Goal: Participate in discussion: Engage in conversation with other users on a specific topic

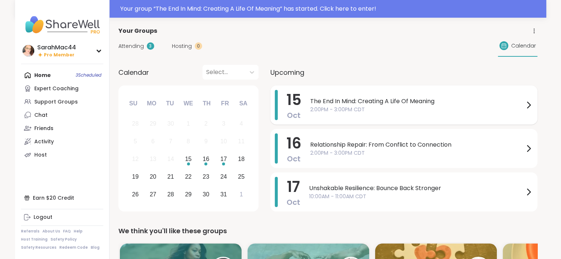
click at [405, 110] on span "2:00PM - 3:00PM CDT" at bounding box center [417, 110] width 214 height 8
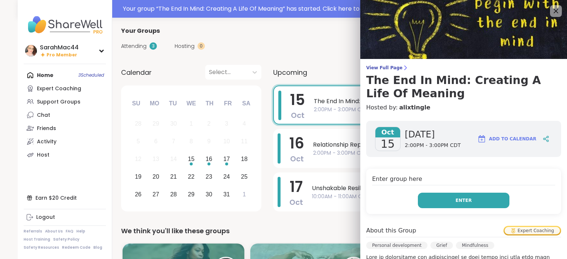
click at [465, 196] on button "Enter" at bounding box center [463, 200] width 91 height 15
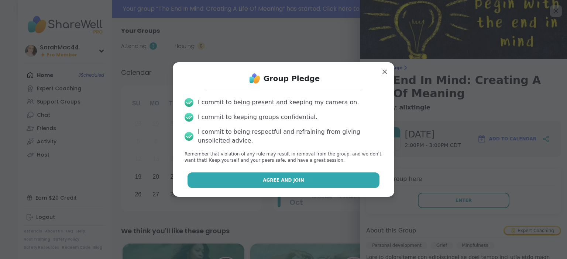
click at [317, 177] on button "Agree and Join" at bounding box center [283, 180] width 192 height 15
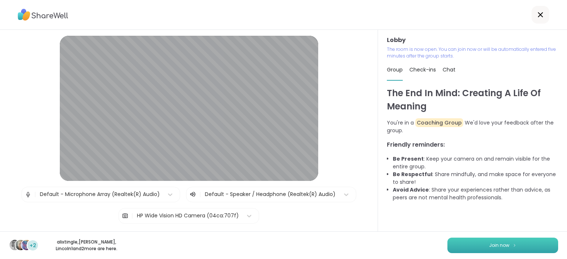
click at [481, 243] on button "Join now" at bounding box center [502, 245] width 111 height 15
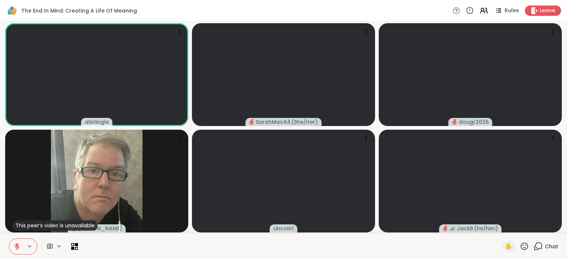
click at [76, 246] on icon at bounding box center [76, 244] width 3 height 3
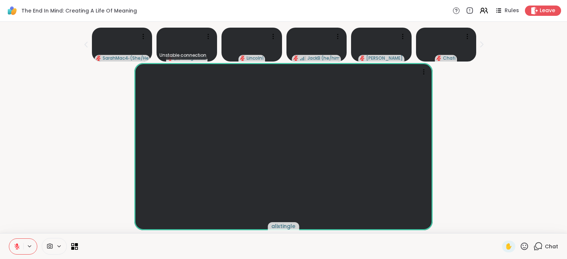
click at [533, 249] on icon at bounding box center [537, 246] width 9 height 9
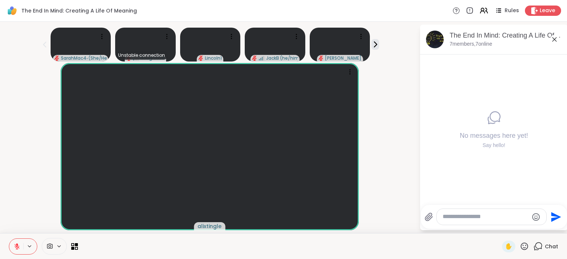
click at [455, 218] on textarea "Type your message" at bounding box center [485, 217] width 86 height 8
click at [213, 226] on span "alixtingle" at bounding box center [209, 226] width 24 height 7
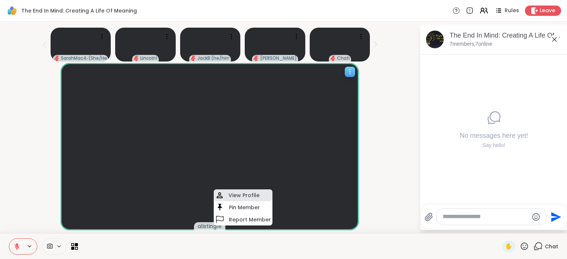
click at [243, 197] on h4 "View Profile" at bounding box center [243, 195] width 31 height 7
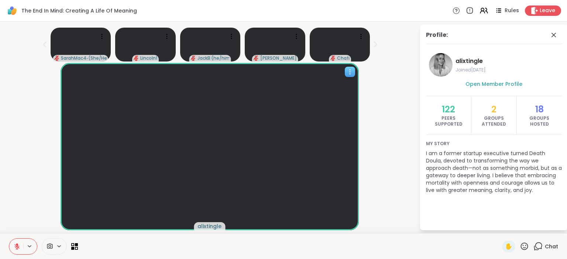
click at [207, 227] on span "alixtingle" at bounding box center [209, 226] width 24 height 7
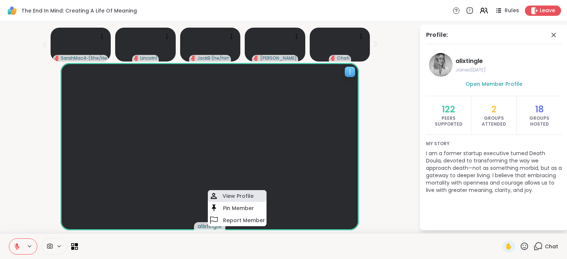
click at [222, 197] on h4 "View Profile" at bounding box center [237, 196] width 31 height 7
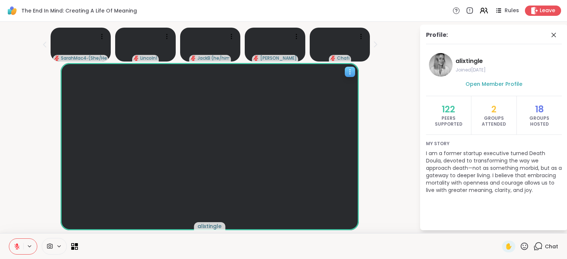
click at [348, 72] on icon at bounding box center [349, 71] width 7 height 7
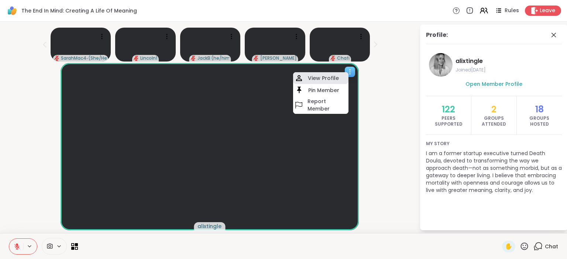
click at [332, 80] on h4 "View Profile" at bounding box center [323, 78] width 31 height 7
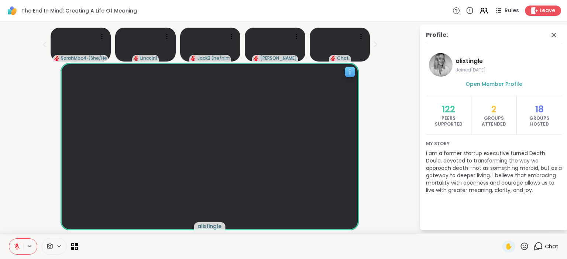
click at [349, 69] on icon at bounding box center [349, 71] width 7 height 7
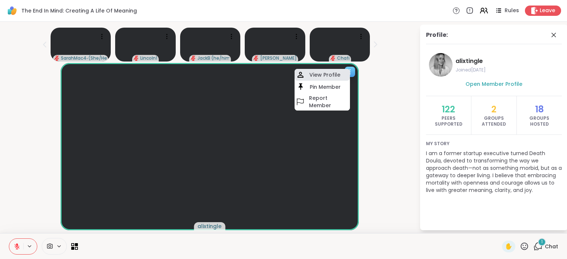
drag, startPoint x: 307, startPoint y: 72, endPoint x: 303, endPoint y: 75, distance: 5.5
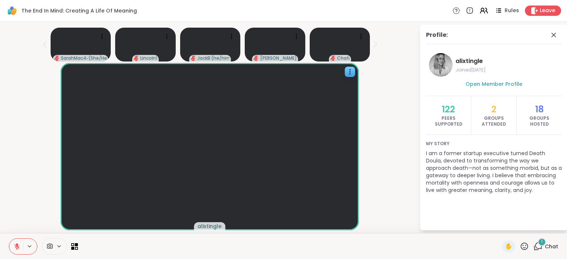
drag, startPoint x: 303, startPoint y: 75, endPoint x: 391, endPoint y: 29, distance: 99.8
click at [391, 29] on div "SarahMac44 ( She/Her ) Lincoln1 JackB ( he/him ) Chuck Chafi" at bounding box center [209, 43] width 410 height 37
click at [553, 35] on icon at bounding box center [553, 35] width 4 height 4
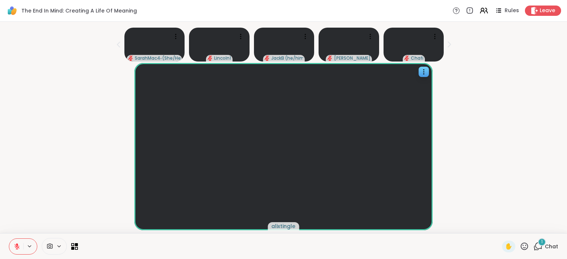
click at [535, 244] on icon at bounding box center [538, 246] width 7 height 7
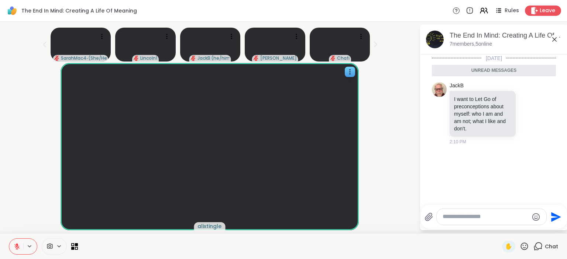
click at [465, 217] on textarea "Type your message" at bounding box center [485, 217] width 86 height 8
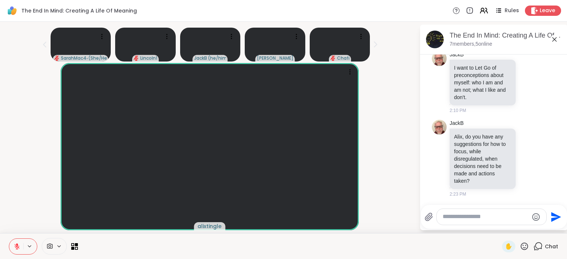
scroll to position [13, 0]
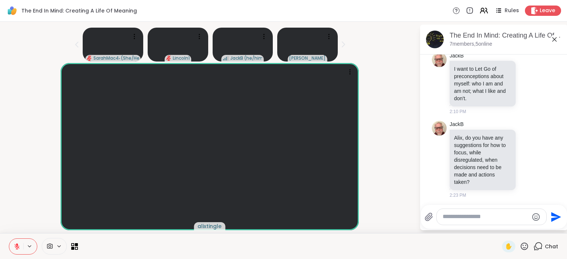
click at [17, 245] on icon at bounding box center [17, 244] width 2 height 3
click at [505, 247] on span "✋" at bounding box center [508, 246] width 7 height 9
click at [505, 246] on span "✋" at bounding box center [508, 246] width 7 height 9
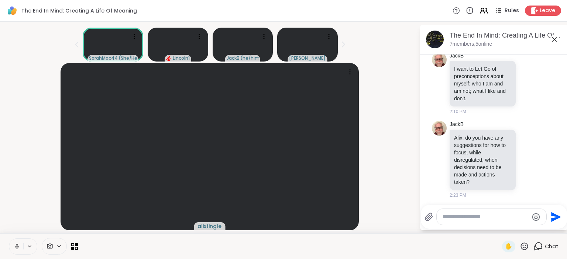
click at [19, 244] on icon at bounding box center [17, 246] width 7 height 7
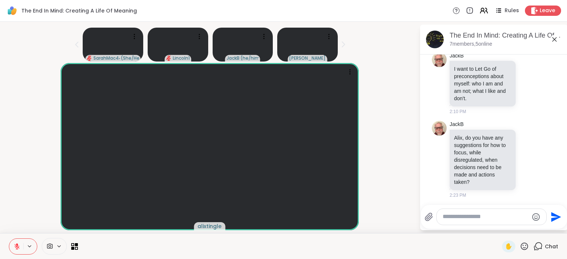
click at [457, 222] on div at bounding box center [491, 217] width 110 height 16
click at [457, 216] on textarea "Type your message" at bounding box center [485, 217] width 86 height 8
type textarea "*"
type textarea "**********"
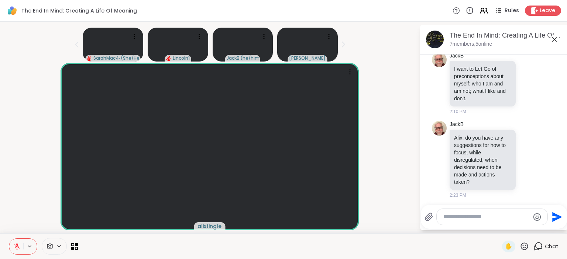
scroll to position [52, 0]
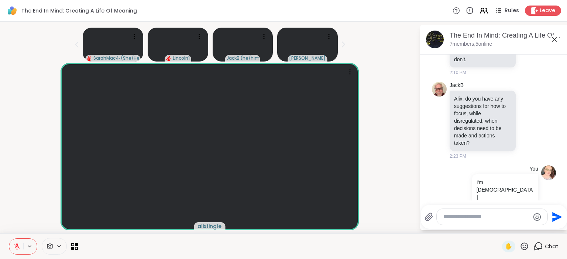
click at [519, 245] on icon at bounding box center [523, 246] width 9 height 9
click at [499, 230] on span "❤️" at bounding box center [502, 227] width 7 height 9
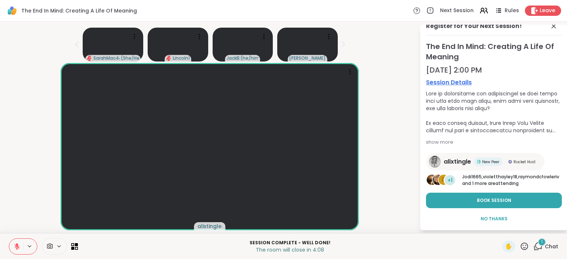
scroll to position [17, 0]
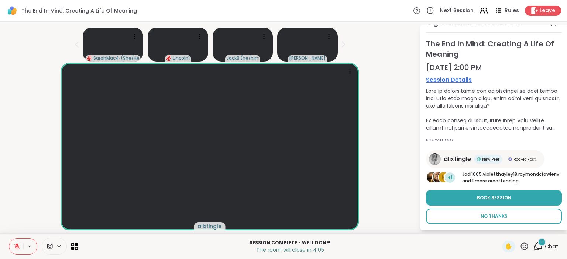
click at [488, 214] on span "No Thanks" at bounding box center [493, 216] width 27 height 7
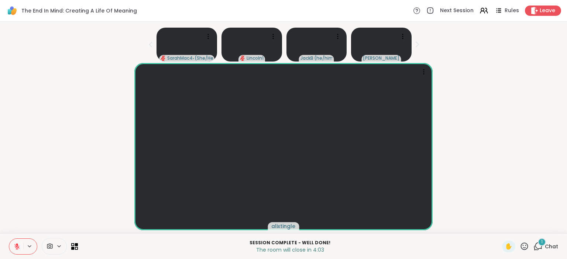
click at [538, 245] on div "1" at bounding box center [542, 242] width 8 height 8
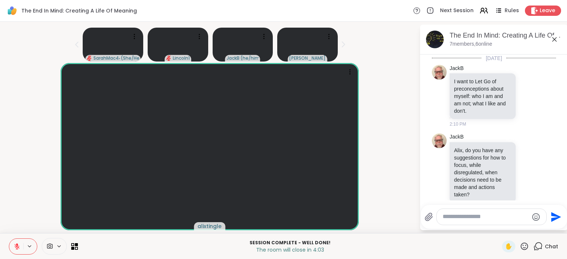
scroll to position [281, 0]
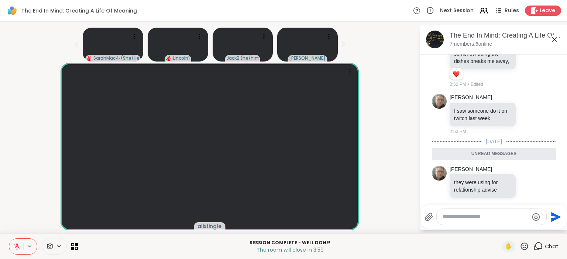
click at [552, 39] on icon at bounding box center [554, 39] width 9 height 9
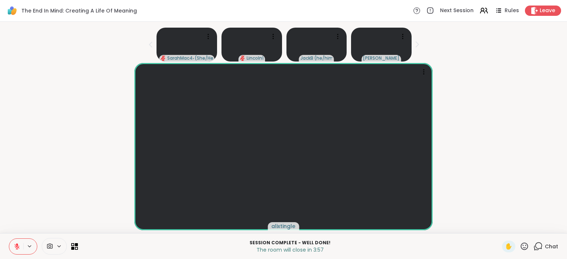
click at [535, 245] on icon at bounding box center [537, 246] width 9 height 9
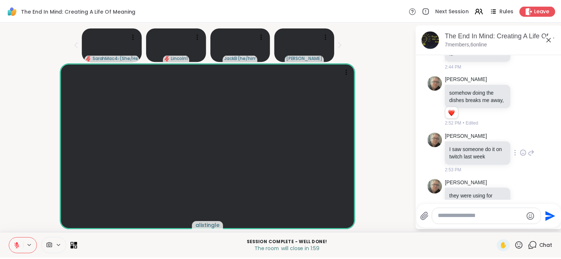
scroll to position [256, 0]
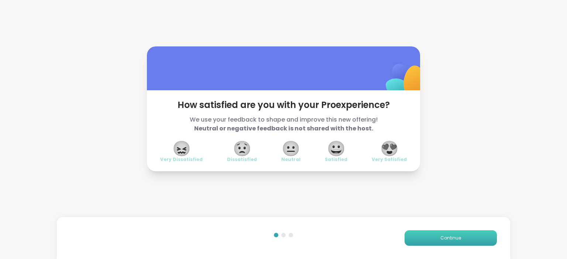
click at [437, 232] on button "Continue" at bounding box center [450, 238] width 92 height 15
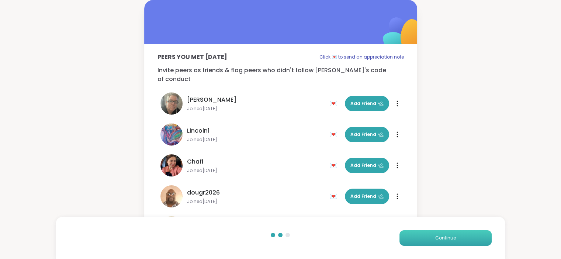
click at [437, 232] on button "Continue" at bounding box center [446, 238] width 92 height 15
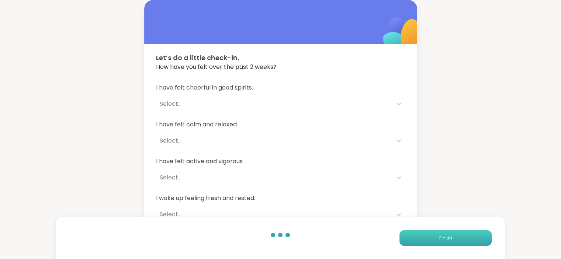
click at [437, 232] on button "Finish" at bounding box center [446, 238] width 92 height 15
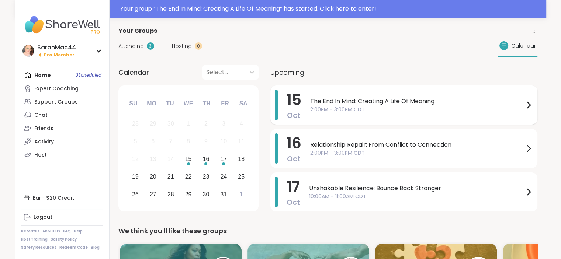
click at [428, 108] on span "2:00PM - 3:00PM CDT" at bounding box center [417, 110] width 214 height 8
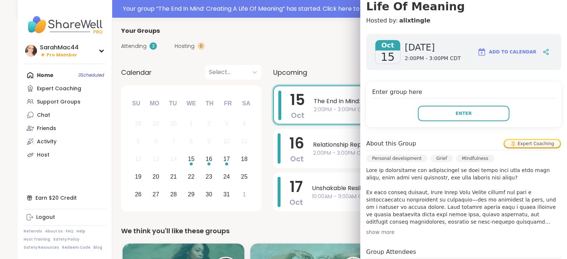
scroll to position [156, 0]
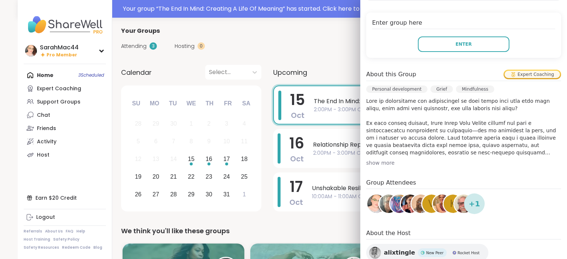
click at [379, 164] on div "show more" at bounding box center [463, 162] width 195 height 7
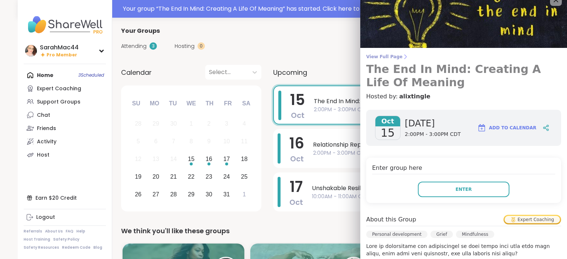
scroll to position [0, 0]
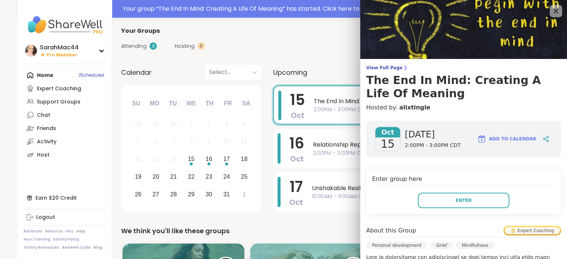
click at [551, 10] on icon at bounding box center [555, 10] width 9 height 9
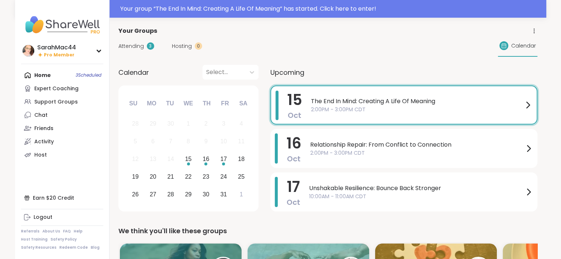
click at [386, 111] on span "2:00PM - 3:00PM CDT" at bounding box center [417, 110] width 213 height 8
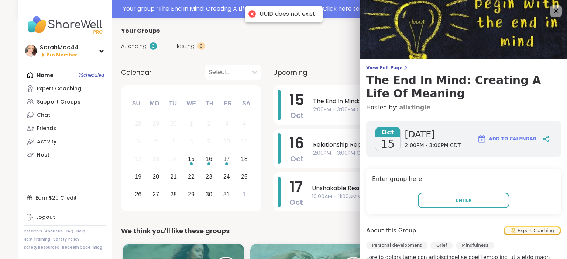
click at [399, 110] on link "alixtingle" at bounding box center [414, 107] width 31 height 9
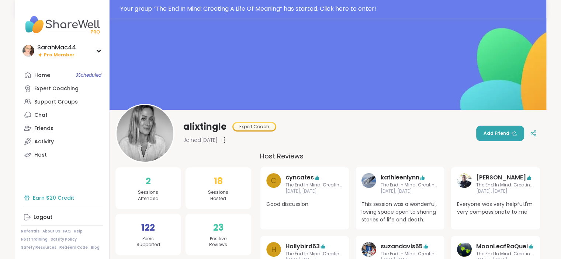
click at [53, 196] on div "Earn $20 Credit" at bounding box center [62, 197] width 82 height 13
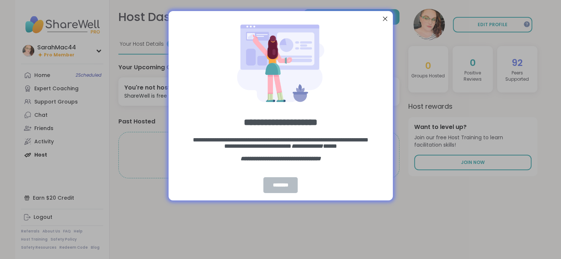
click at [286, 186] on div "********" at bounding box center [280, 185] width 35 height 16
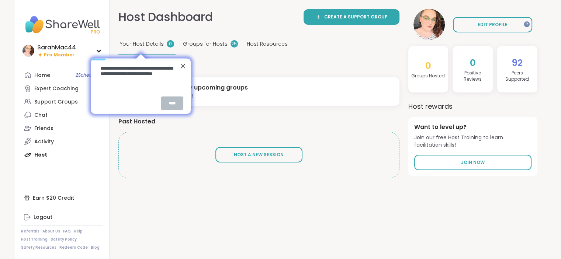
click at [175, 106] on div "****" at bounding box center [172, 103] width 23 height 14
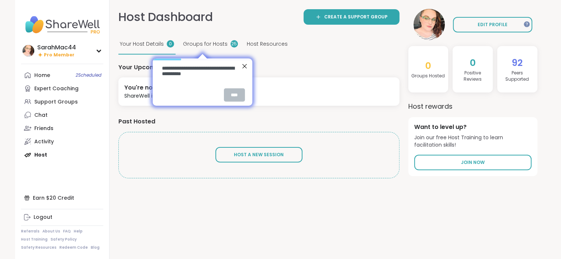
click at [239, 94] on div "****" at bounding box center [234, 94] width 21 height 13
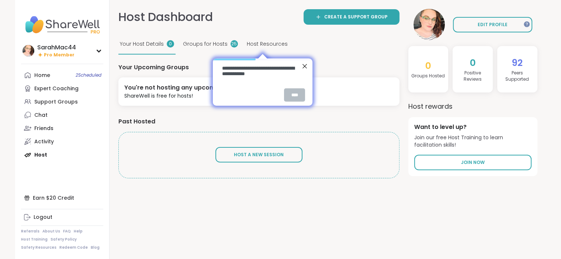
click at [294, 96] on div "****" at bounding box center [294, 94] width 21 height 13
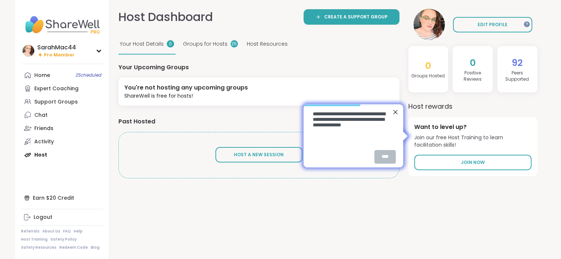
click at [381, 155] on div "****" at bounding box center [384, 157] width 21 height 14
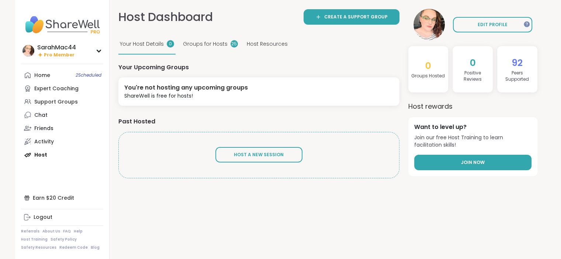
click at [480, 161] on span "Join Now" at bounding box center [473, 162] width 24 height 7
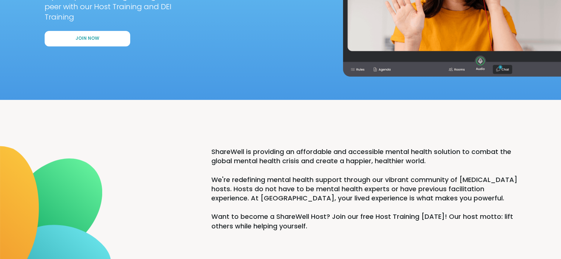
scroll to position [161, 0]
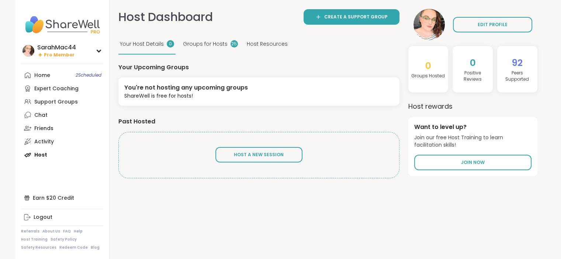
click at [187, 44] on span "Groups for Hosts" at bounding box center [205, 44] width 45 height 8
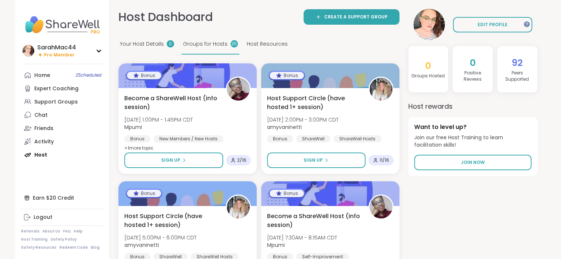
click at [253, 42] on span "Host Resources" at bounding box center [267, 44] width 41 height 8
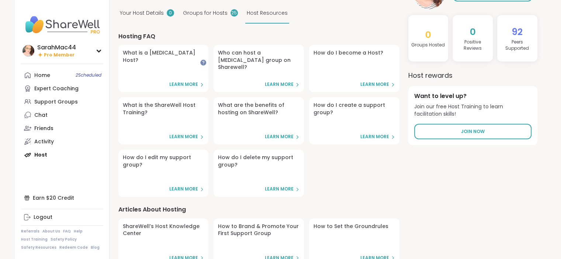
scroll to position [31, 0]
click at [80, 106] on link "Support Groups" at bounding box center [62, 101] width 82 height 13
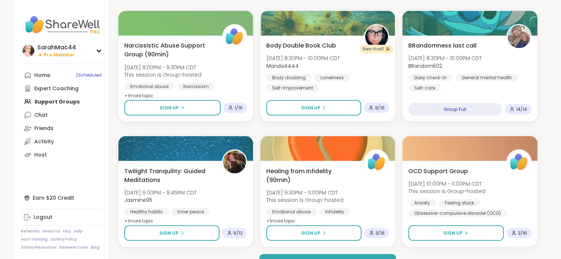
scroll to position [1356, 0]
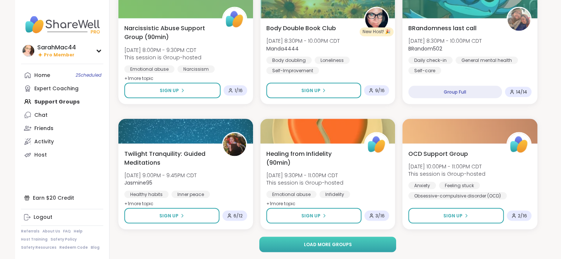
click at [361, 246] on button "Load more groups" at bounding box center [327, 244] width 137 height 15
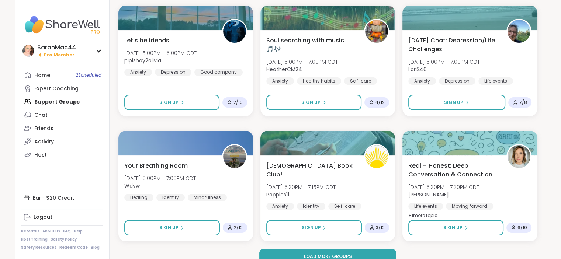
scroll to position [2861, 0]
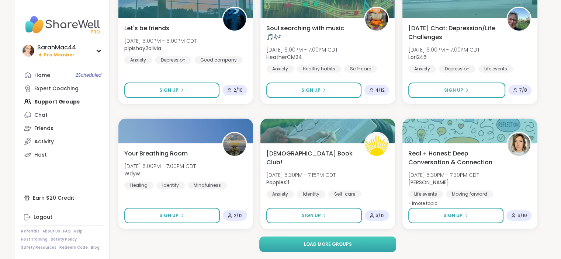
click at [359, 247] on button "Load more groups" at bounding box center [327, 244] width 137 height 15
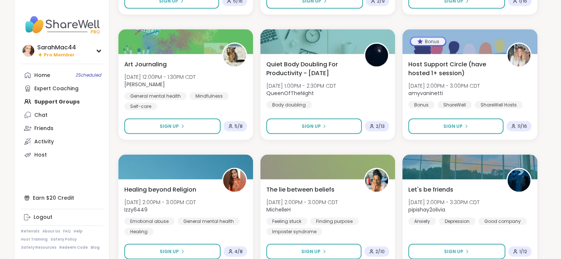
scroll to position [4366, 0]
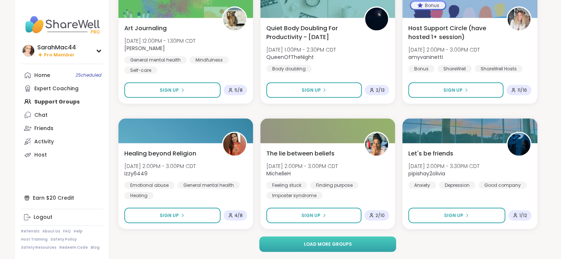
click at [356, 248] on button "Load more groups" at bounding box center [327, 244] width 137 height 15
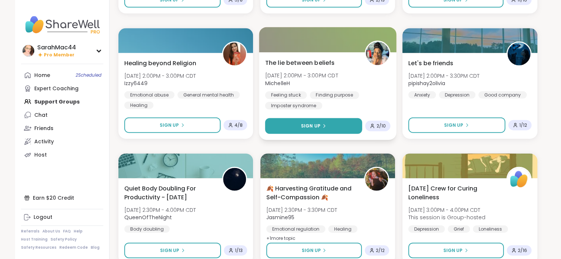
scroll to position [4457, 0]
